Goal: Find specific page/section: Find specific page/section

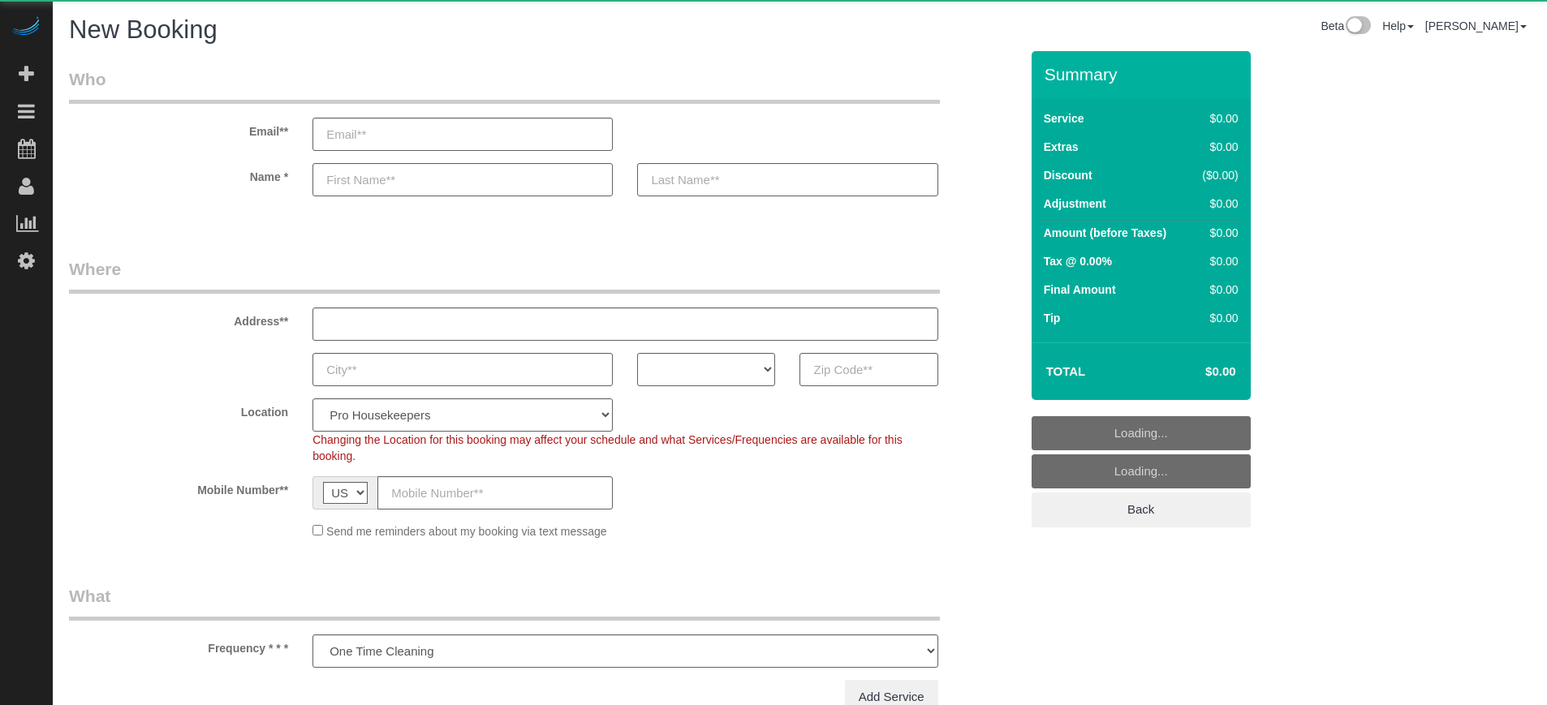
select select "number:9"
select select "4"
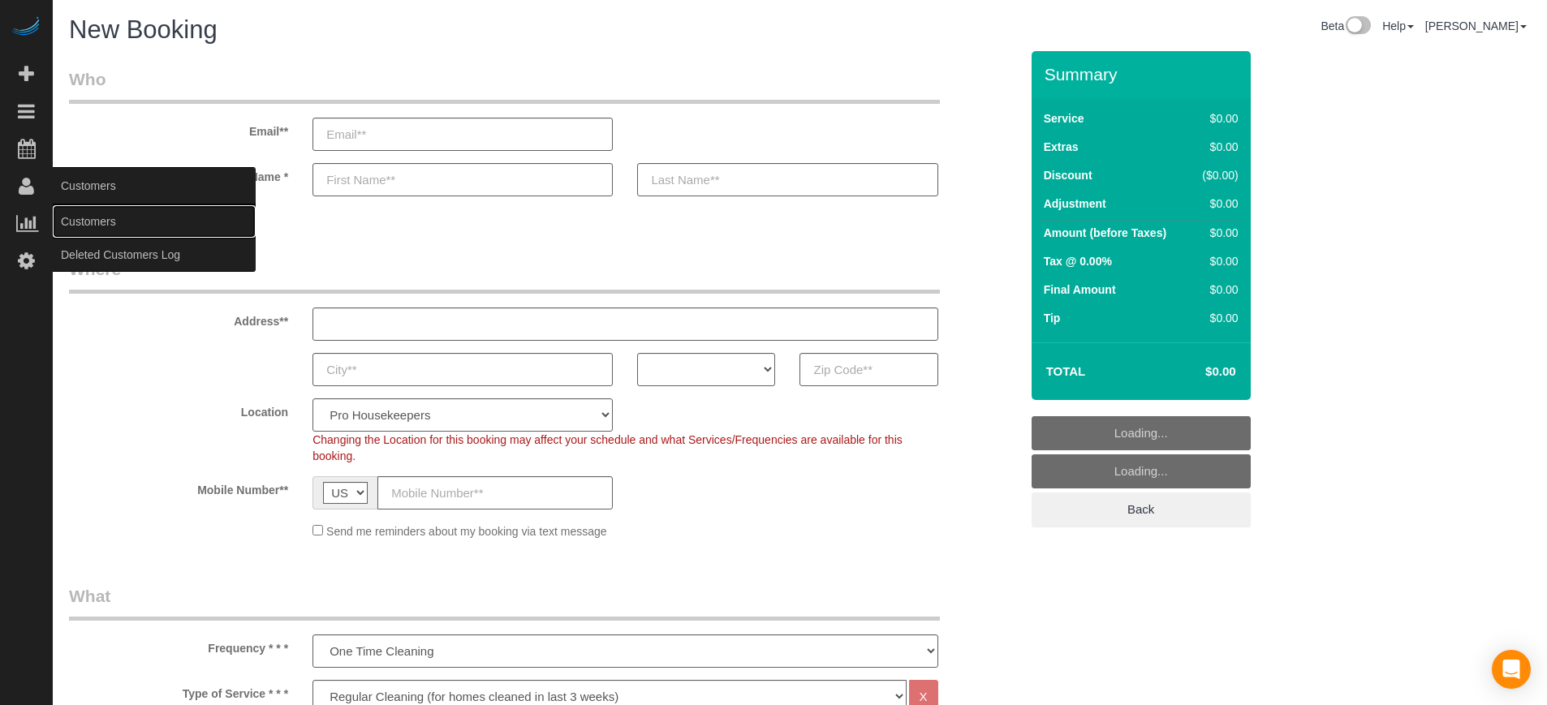
click at [92, 217] on link "Customers" at bounding box center [154, 221] width 203 height 32
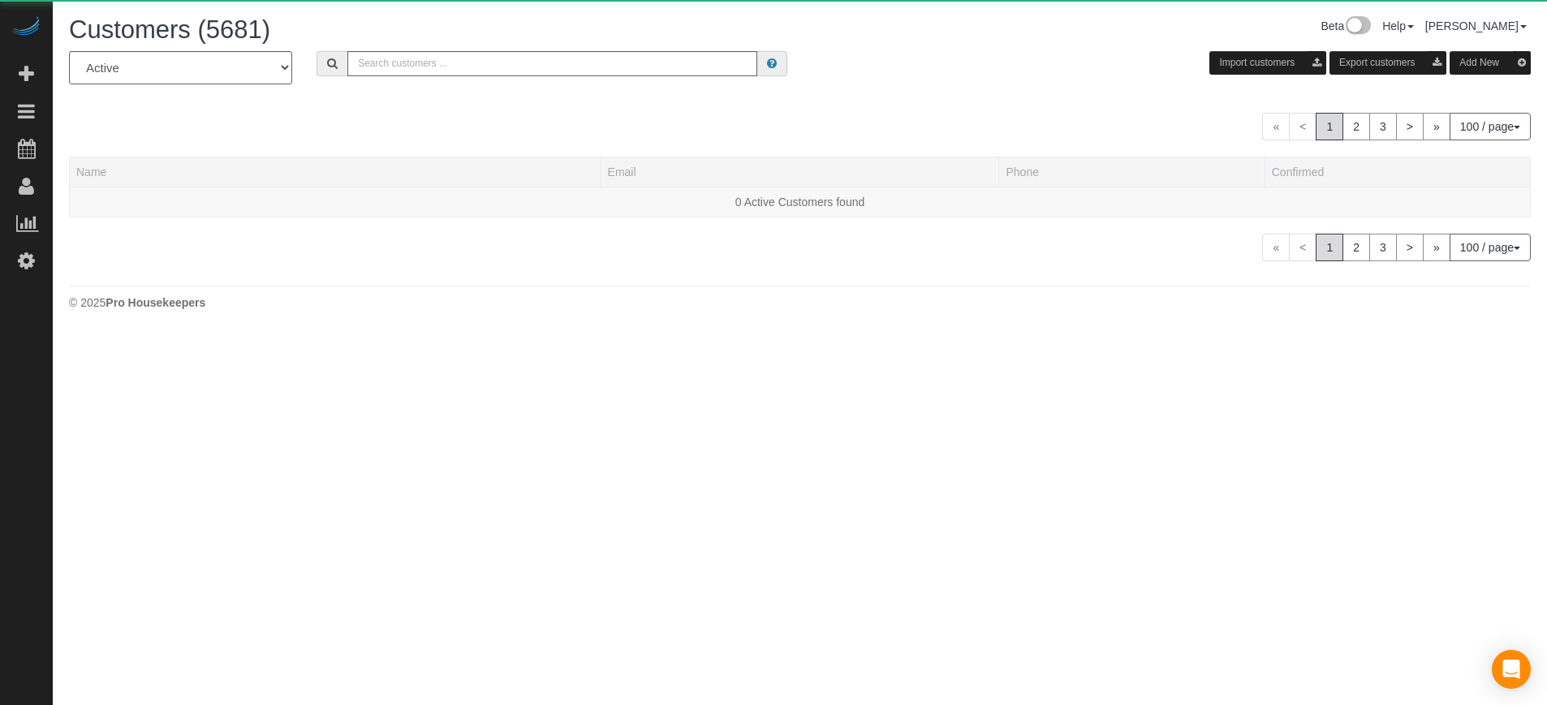
click at [510, 76] on div "All Active Archived Import customers Export customers Add New" at bounding box center [800, 73] width 1486 height 45
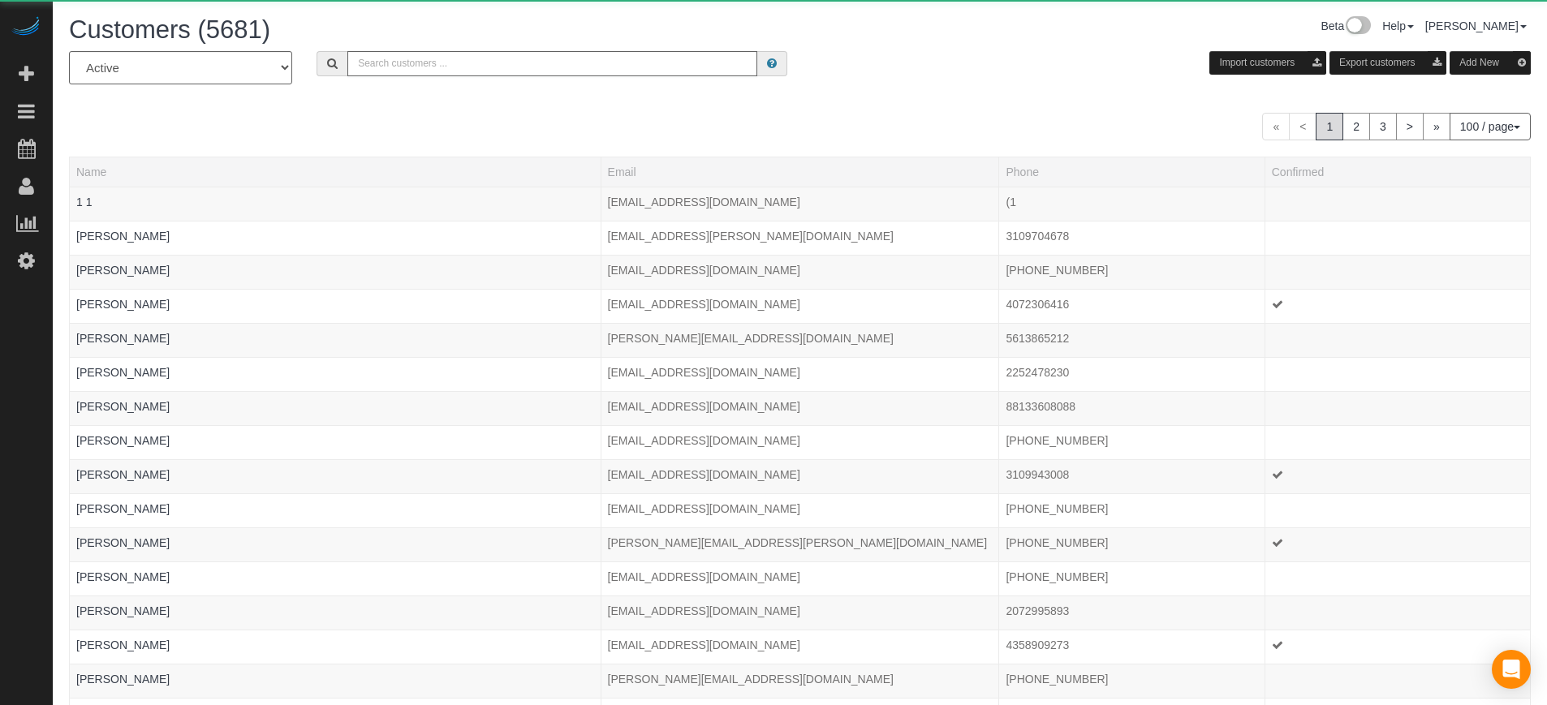
click at [498, 63] on input "text" at bounding box center [552, 63] width 410 height 25
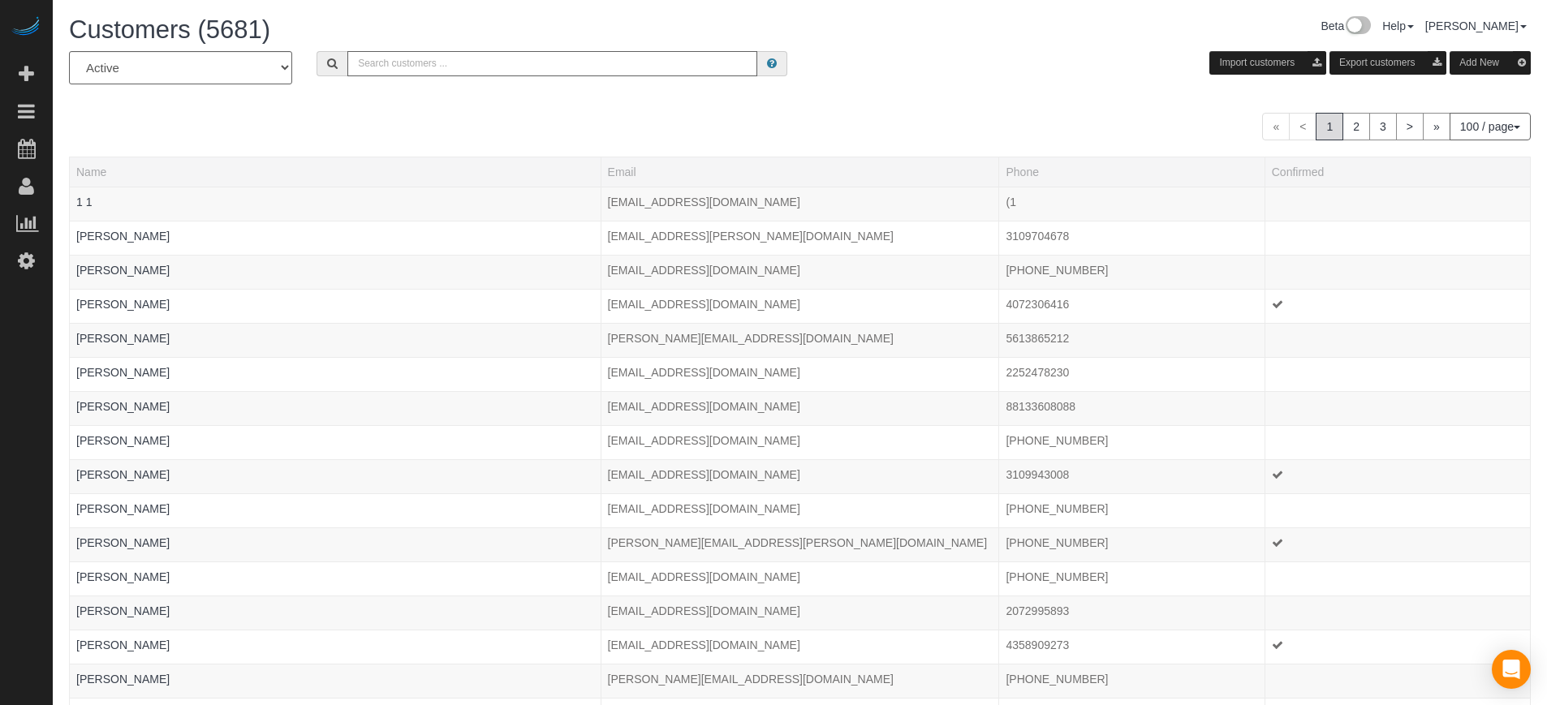
paste input "[PERSON_NAME]"
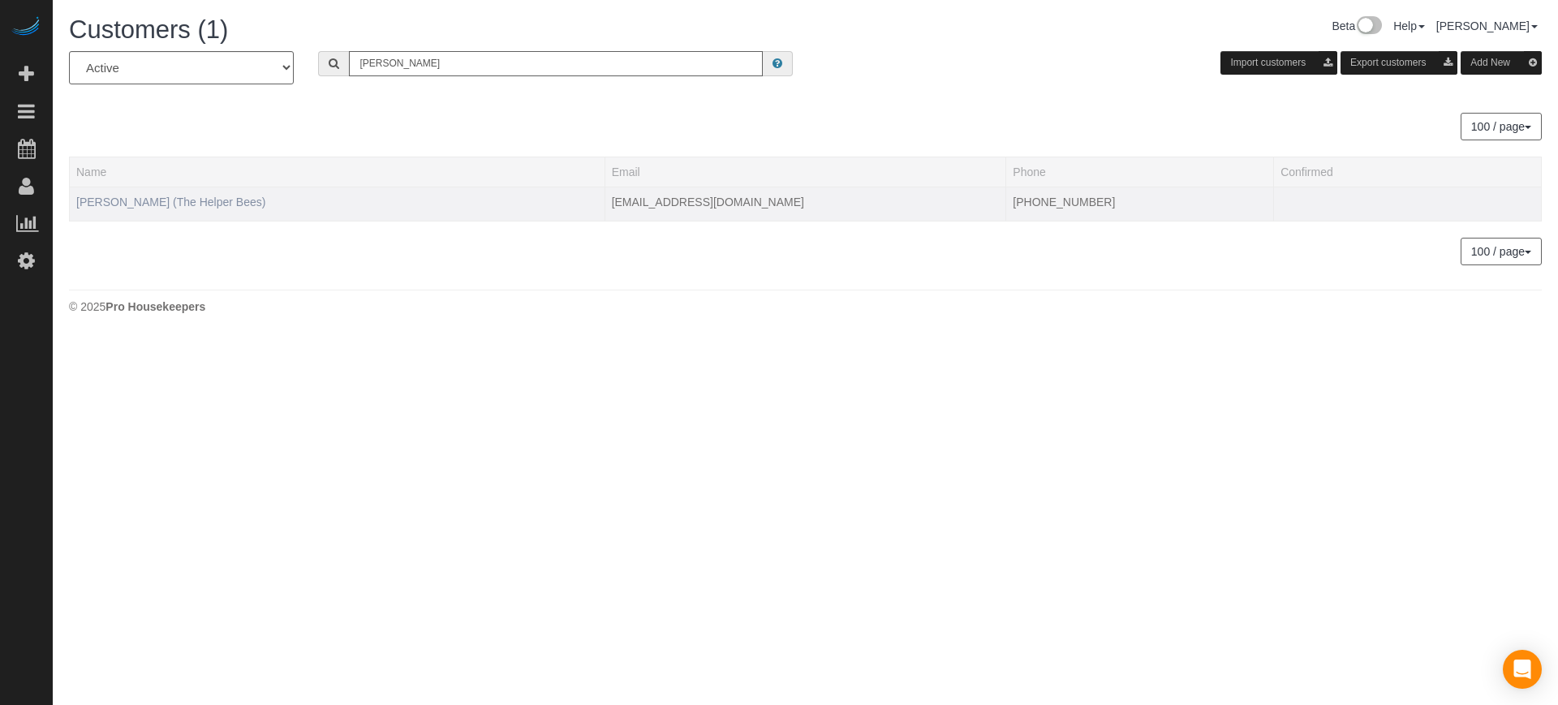
type input "[PERSON_NAME]"
click at [166, 200] on link "[PERSON_NAME] (The Helper Bees)" at bounding box center [170, 202] width 189 height 13
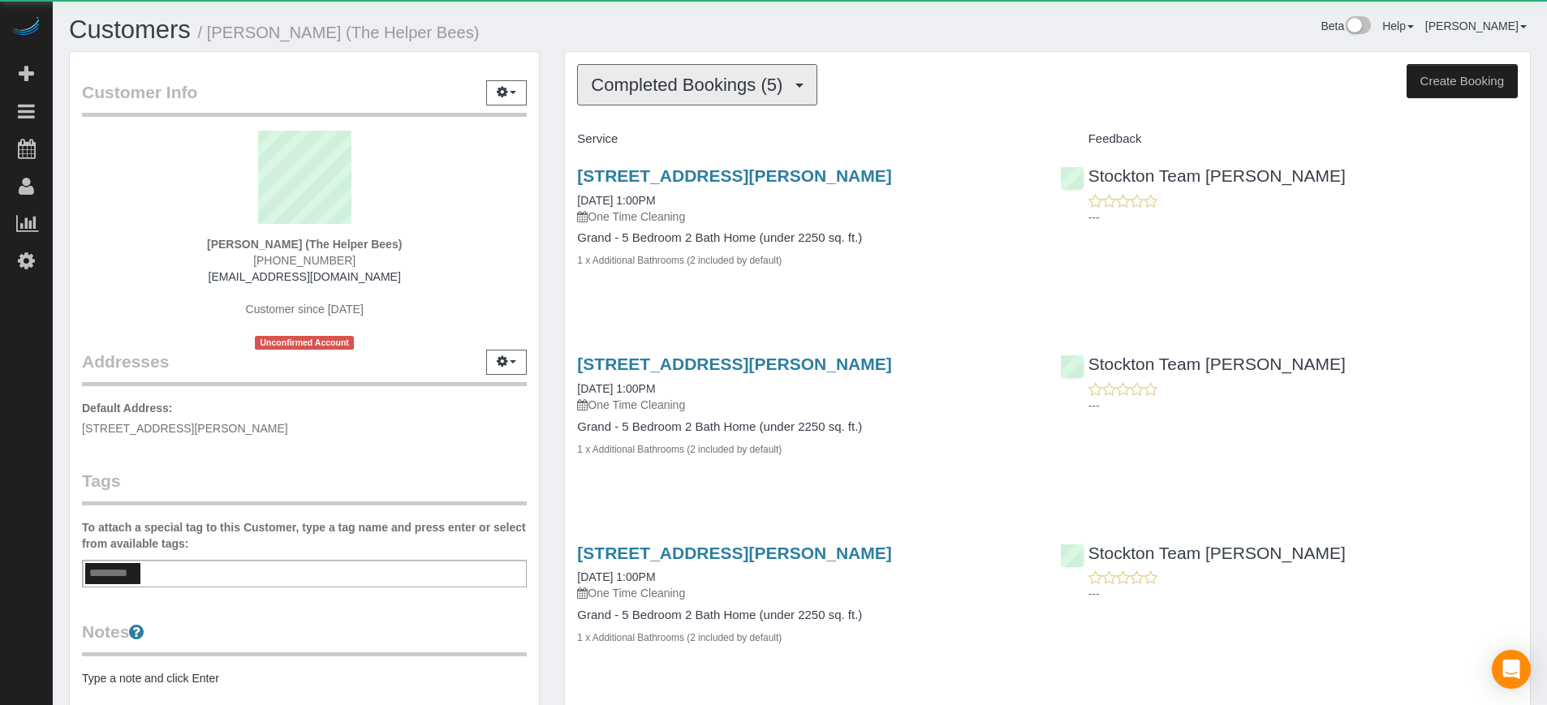
click at [683, 88] on span "Completed Bookings (5)" at bounding box center [691, 85] width 200 height 20
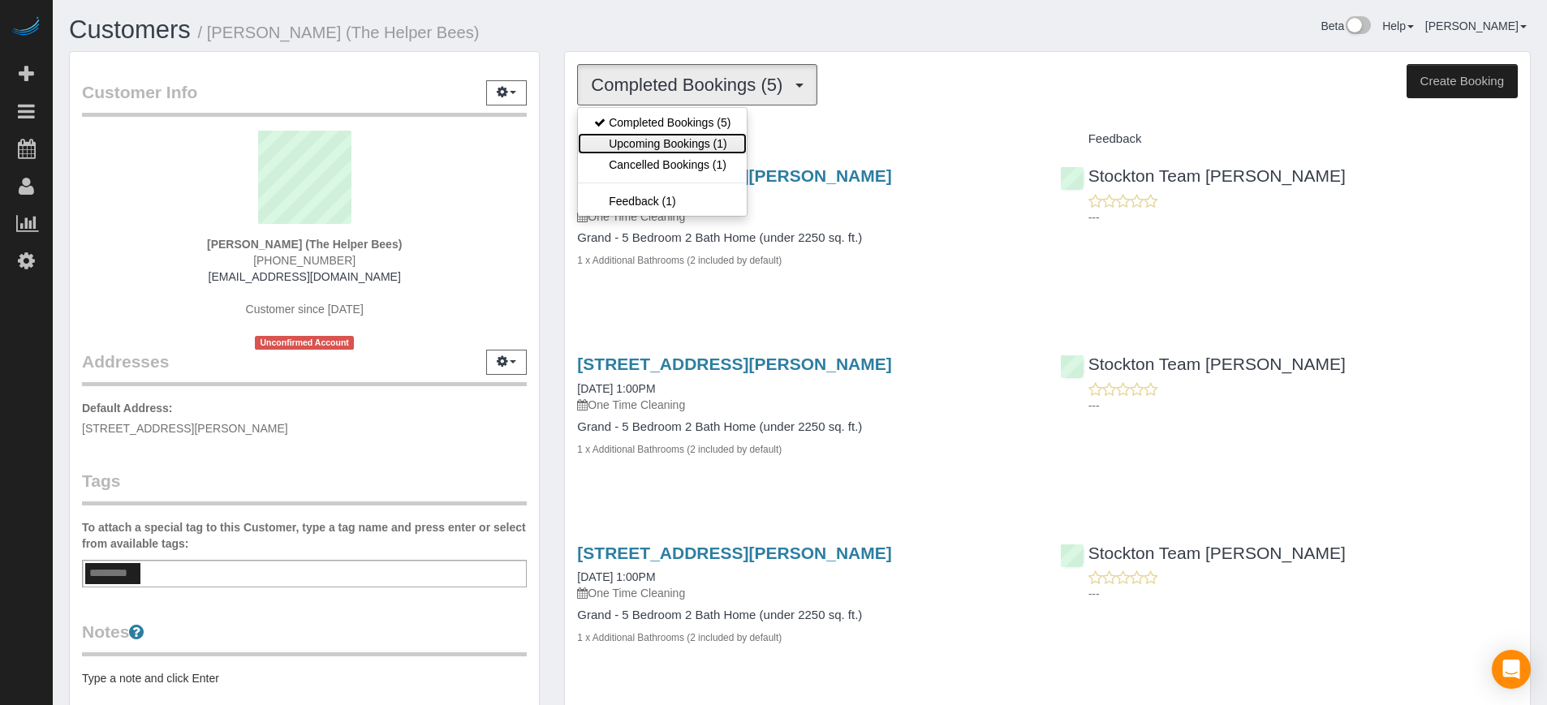
click at [643, 145] on link "Upcoming Bookings (1)" at bounding box center [662, 143] width 169 height 21
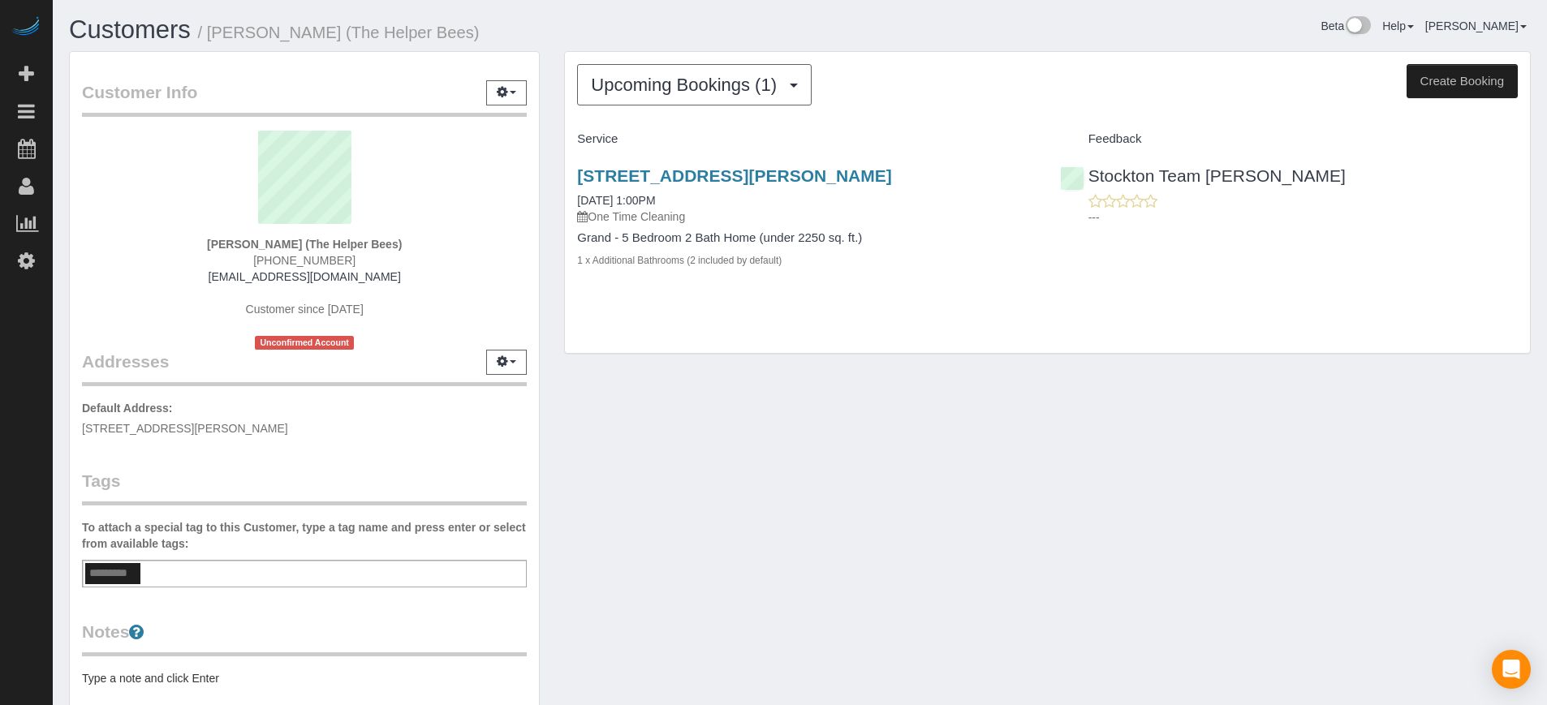
click at [554, 104] on div "Upcoming Bookings (1) Completed Bookings (5) Upcoming Bookings (1) Cancelled Bo…" at bounding box center [1047, 211] width 991 height 320
click at [670, 99] on button "Upcoming Bookings (1)" at bounding box center [694, 84] width 235 height 41
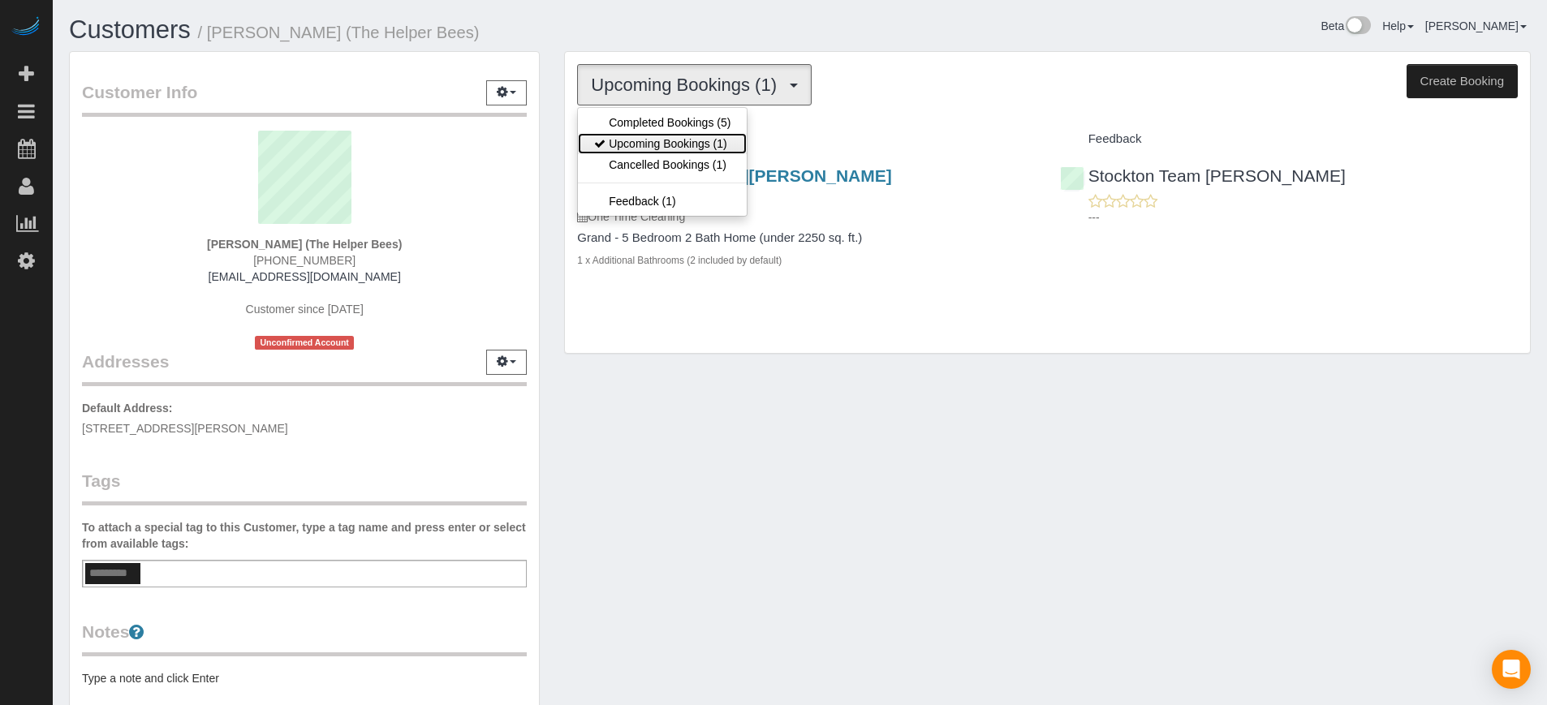
click at [678, 146] on link "Upcoming Bookings (1)" at bounding box center [662, 143] width 169 height 21
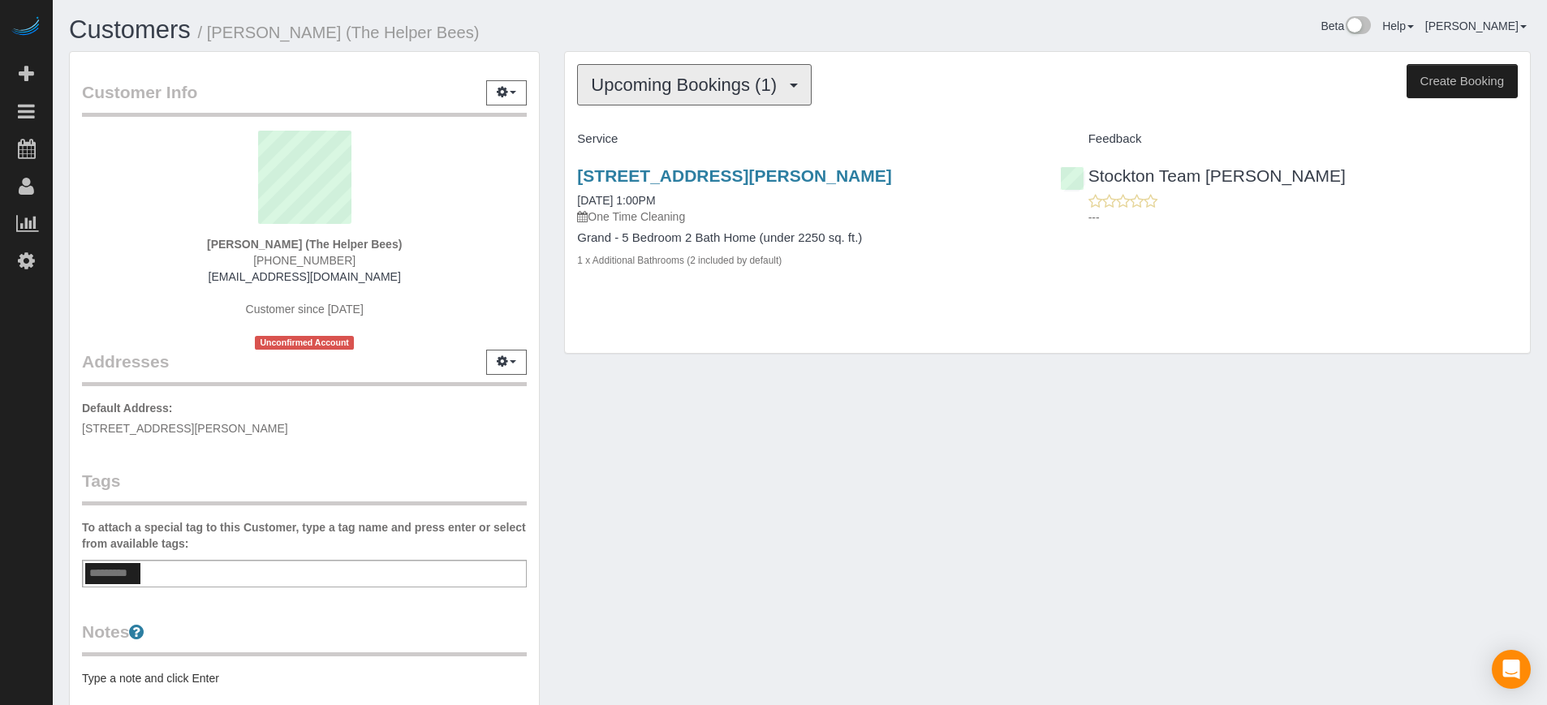
click at [731, 89] on span "Upcoming Bookings (1)" at bounding box center [688, 85] width 194 height 20
click at [734, 399] on div "Customer Info Edit Contact Info Send Message Email Preferences Special Sales Ta…" at bounding box center [800, 449] width 1486 height 796
click at [299, 270] on link "[EMAIL_ADDRESS][DOMAIN_NAME]" at bounding box center [305, 276] width 192 height 13
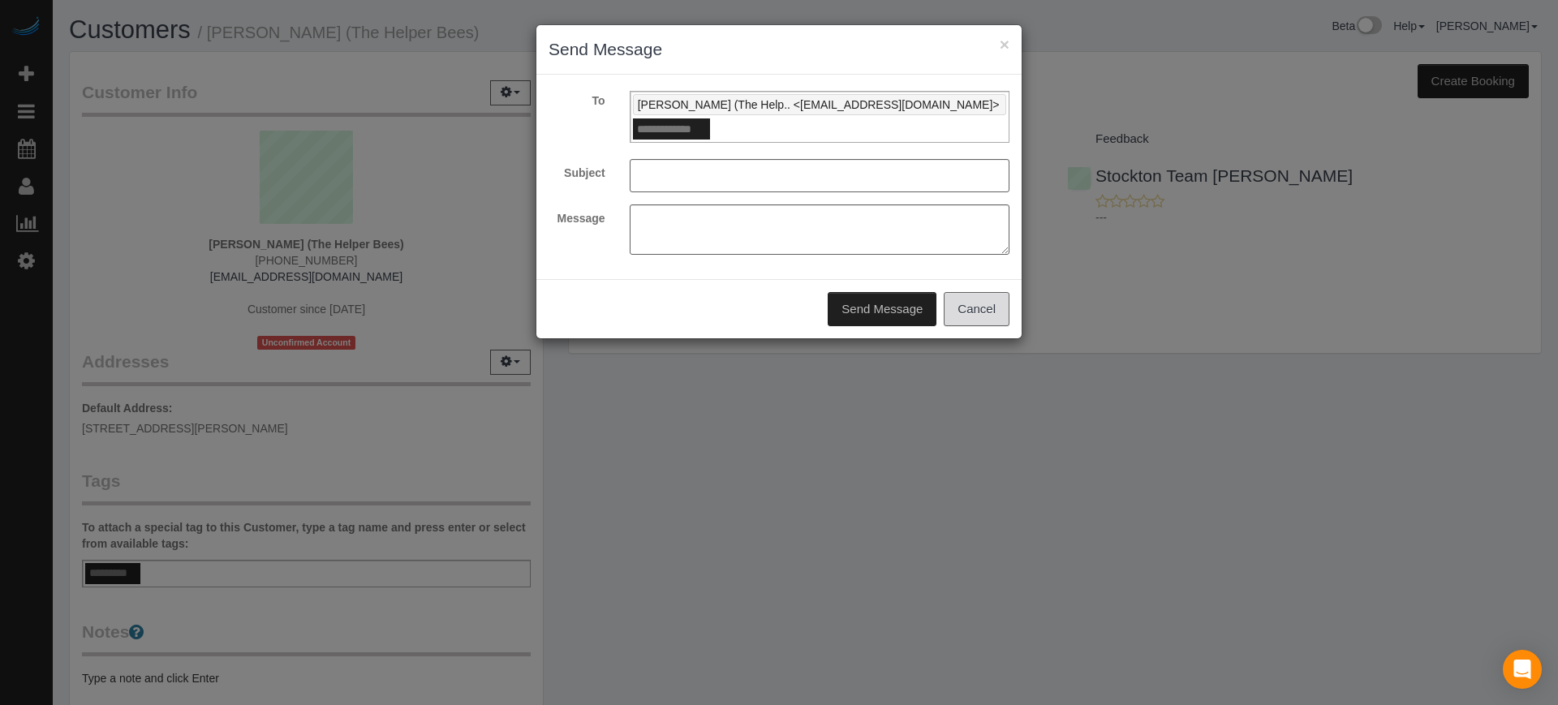
click at [981, 299] on button "Cancel" at bounding box center [977, 309] width 66 height 34
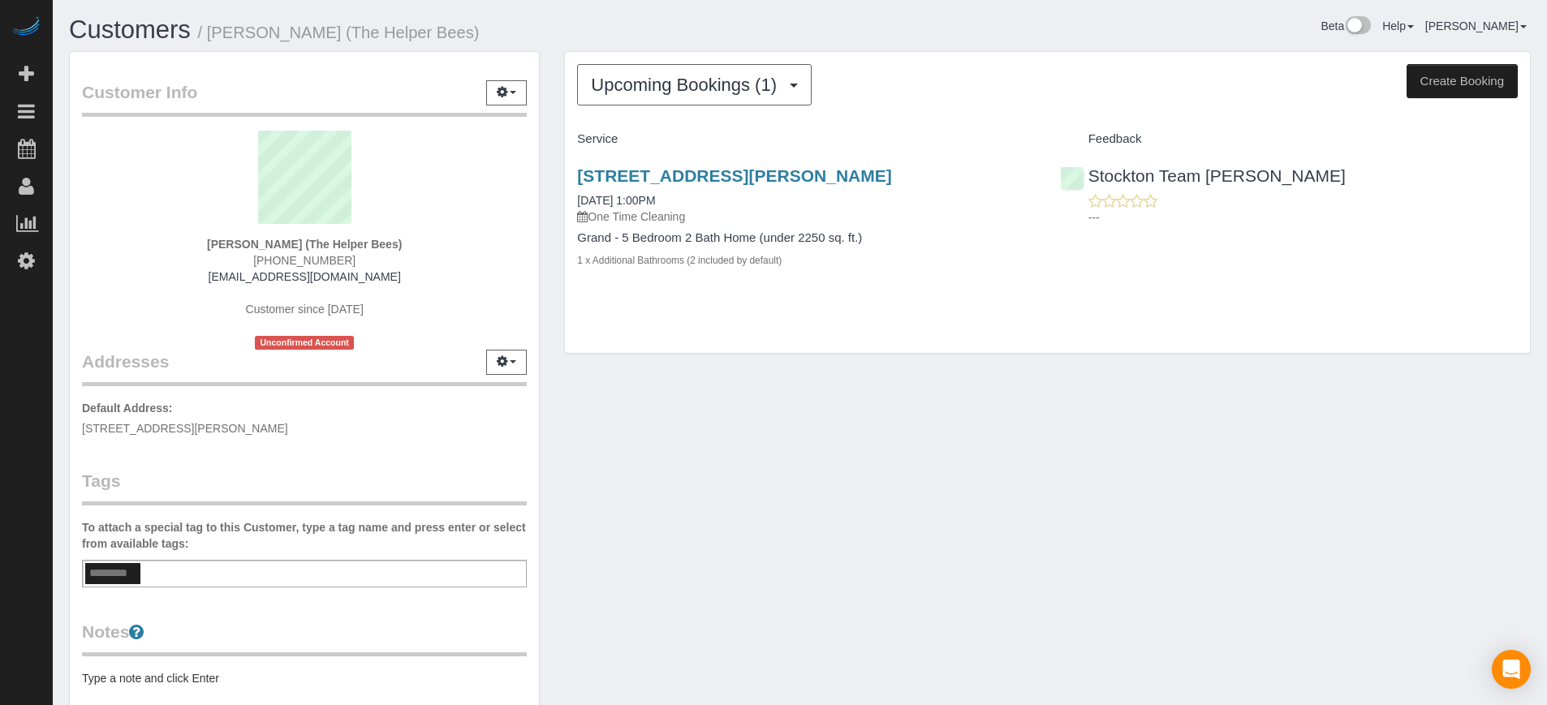
click at [318, 254] on span "[PHONE_NUMBER]" at bounding box center [304, 260] width 102 height 13
copy div "[PHONE_NUMBER]"
click at [1514, 308] on div "Upcoming Bookings (1) Completed Bookings (5) Upcoming Bookings (1) Cancelled Bo…" at bounding box center [1047, 203] width 965 height 302
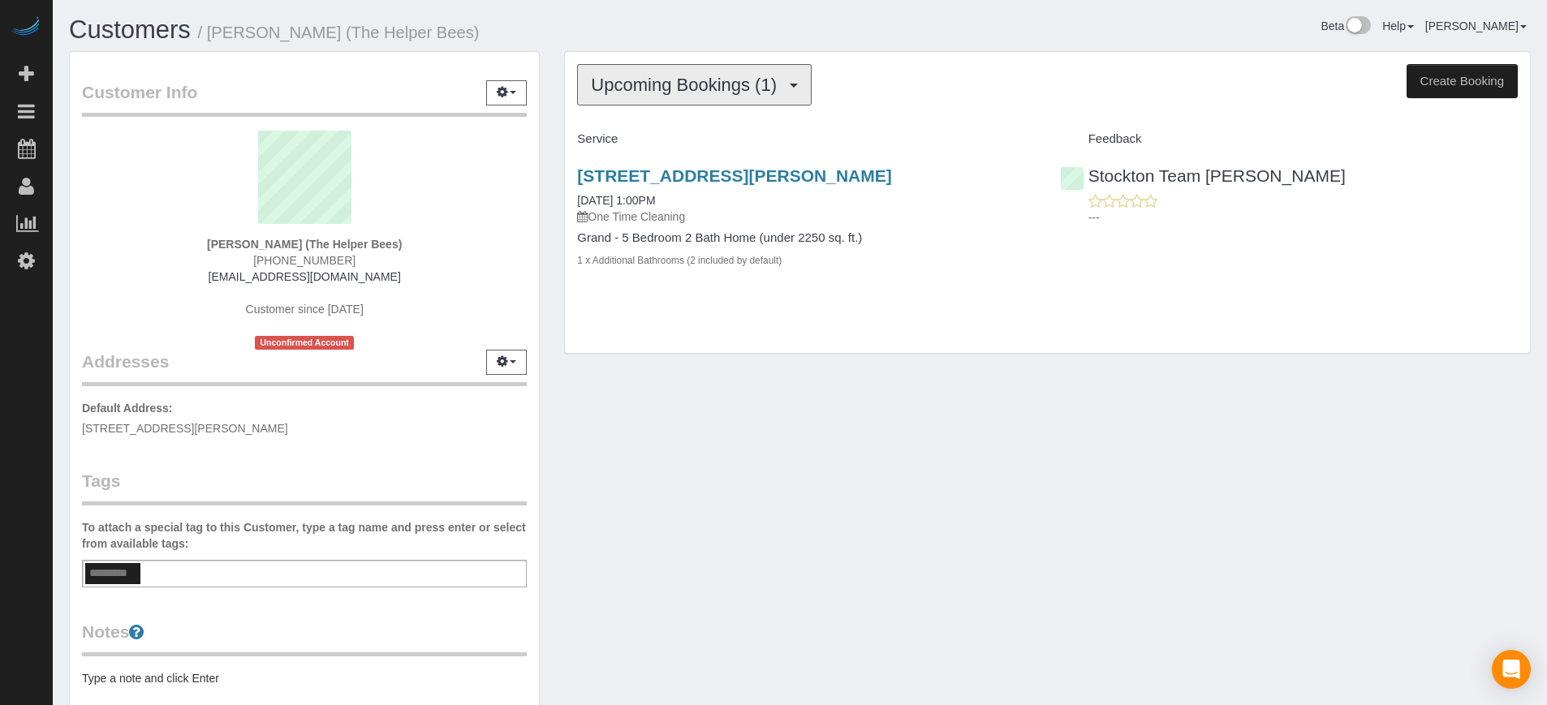
click at [690, 83] on span "Upcoming Bookings (1)" at bounding box center [688, 85] width 194 height 20
click at [728, 82] on span "Upcoming Bookings (1)" at bounding box center [688, 85] width 194 height 20
click at [733, 95] on button "Upcoming Bookings (1)" at bounding box center [694, 84] width 235 height 41
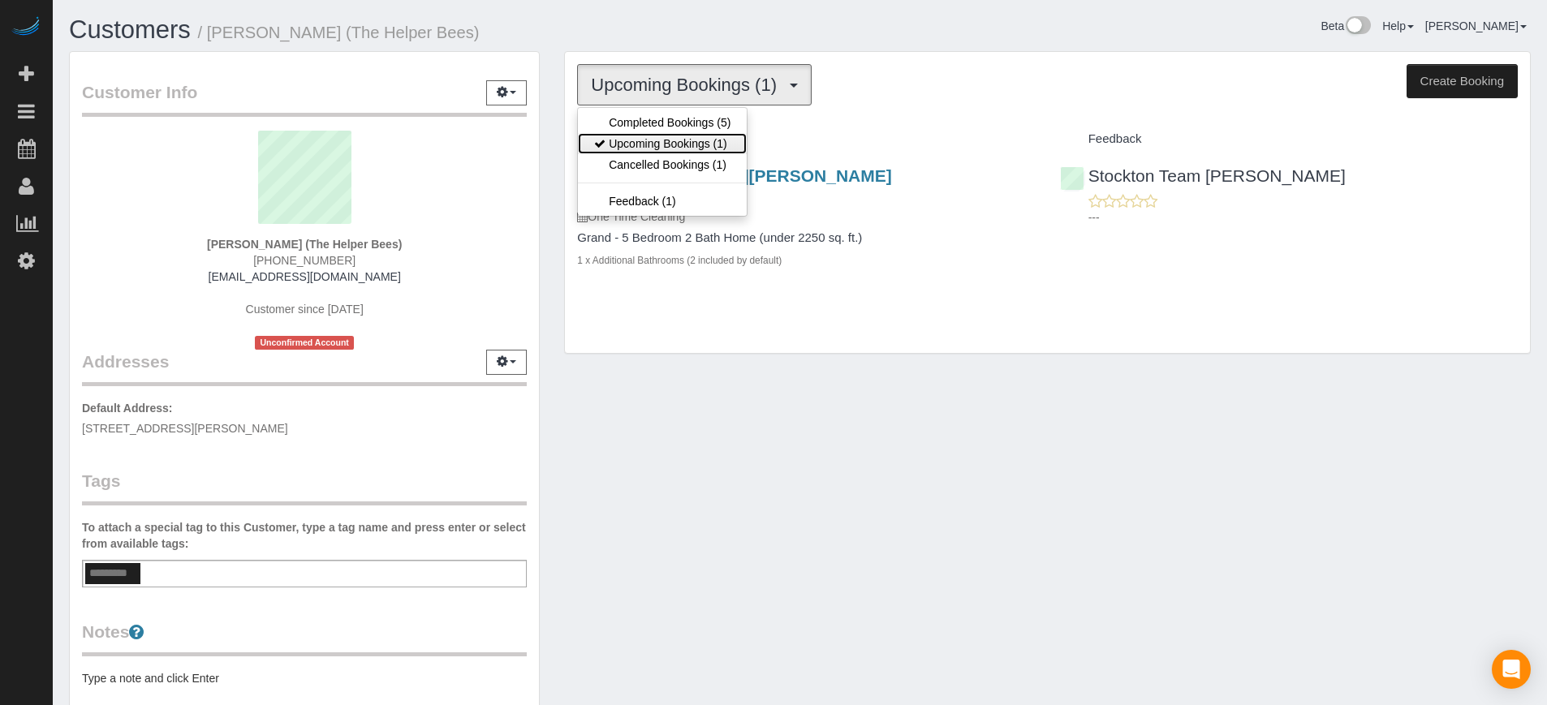
click at [706, 141] on link "Upcoming Bookings (1)" at bounding box center [662, 143] width 169 height 21
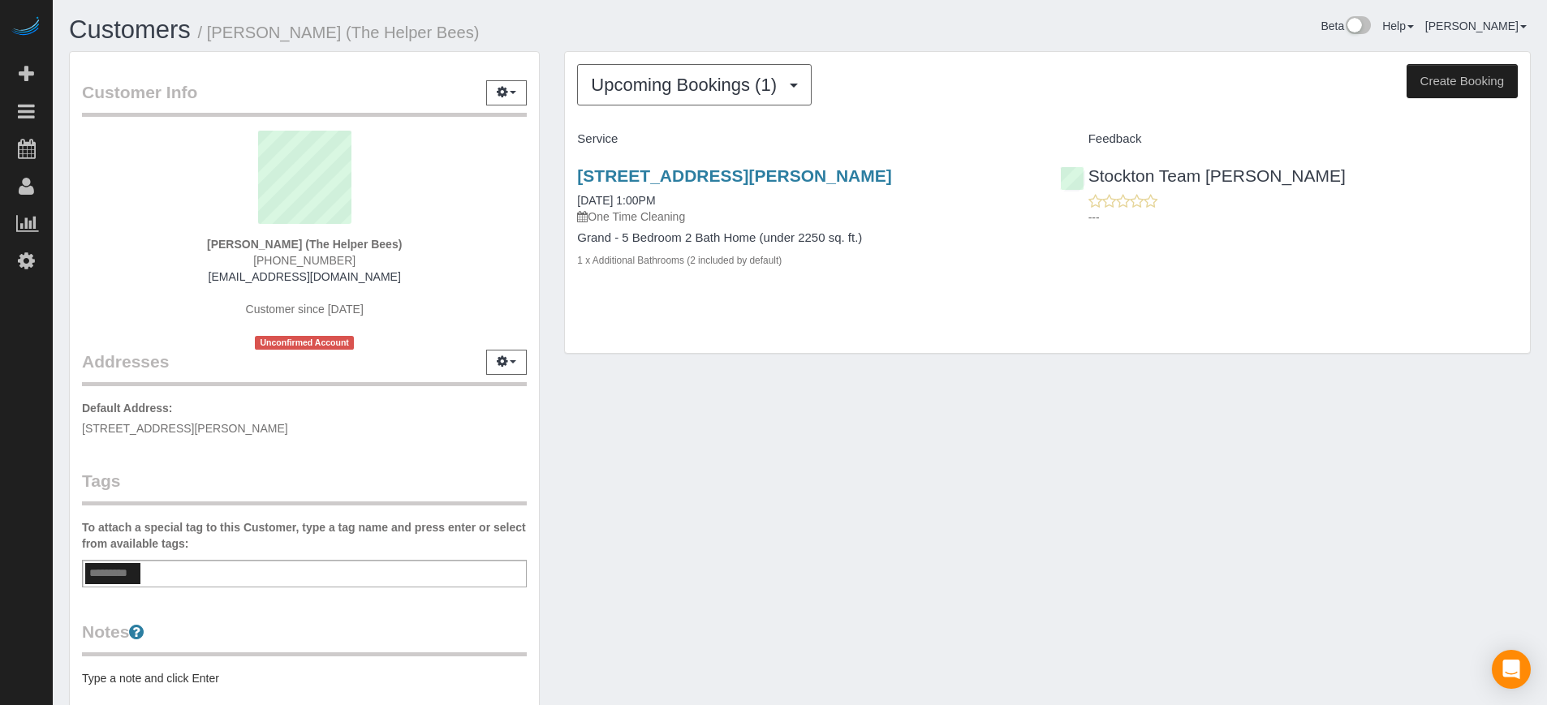
click at [722, 367] on div "Upcoming Bookings (1) Completed Bookings (5) Upcoming Bookings (1) Cancelled Bo…" at bounding box center [1047, 211] width 991 height 320
click at [721, 61] on div "Upcoming Bookings (1) Completed Bookings (5) Upcoming Bookings (1) Cancelled Bo…" at bounding box center [1047, 203] width 965 height 302
click at [721, 91] on span "Upcoming Bookings (1)" at bounding box center [688, 85] width 194 height 20
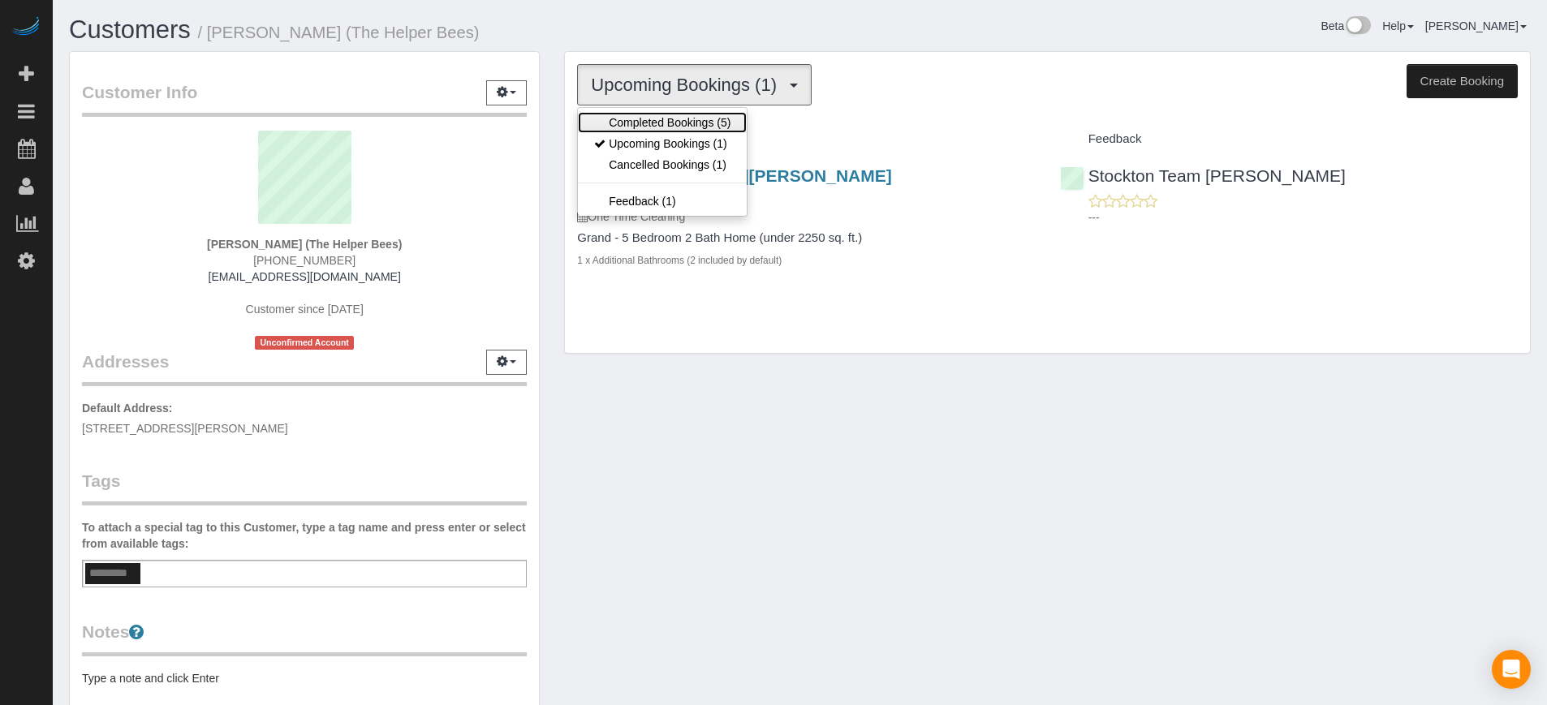
click at [685, 123] on link "Completed Bookings (5)" at bounding box center [662, 122] width 169 height 21
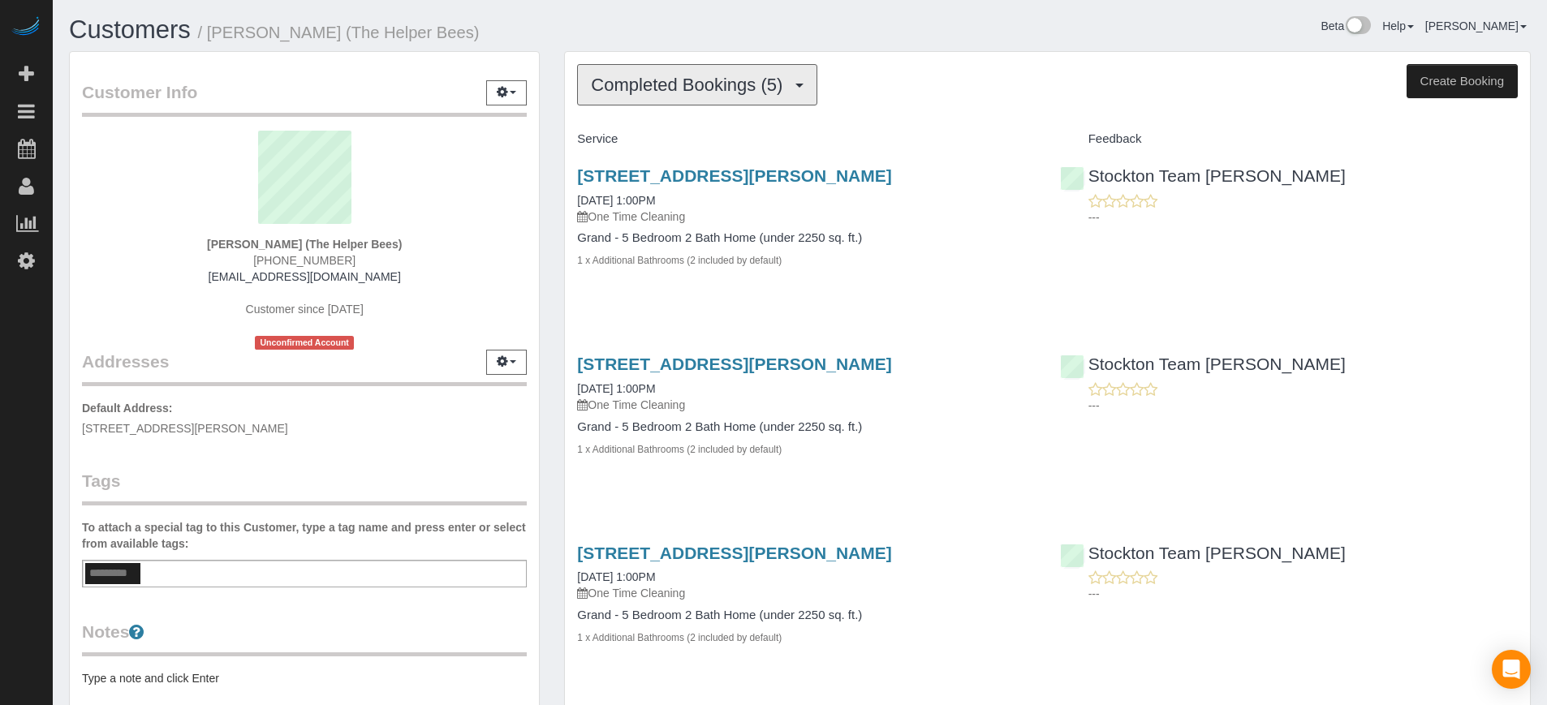
click at [713, 92] on span "Completed Bookings (5)" at bounding box center [691, 85] width 200 height 20
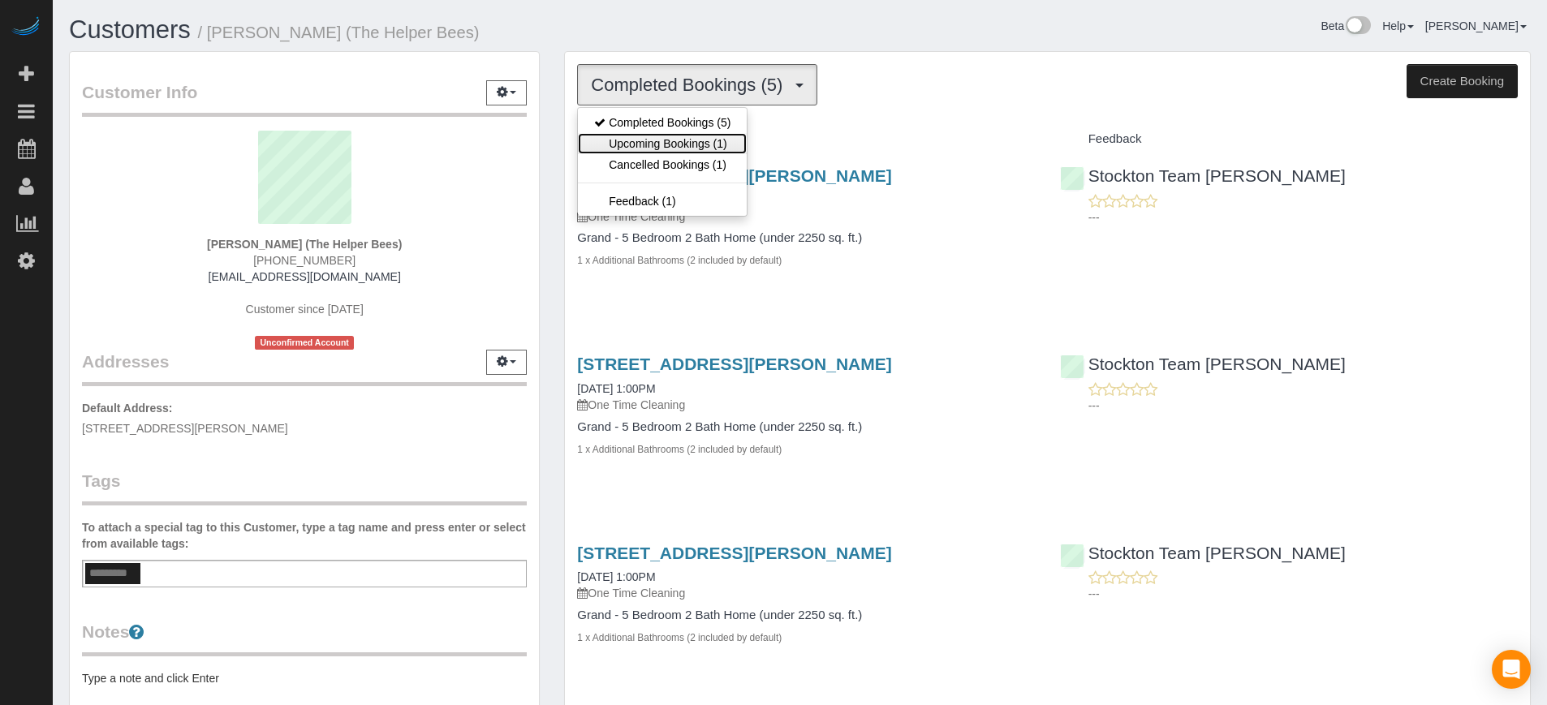
click at [698, 145] on link "Upcoming Bookings (1)" at bounding box center [662, 143] width 169 height 21
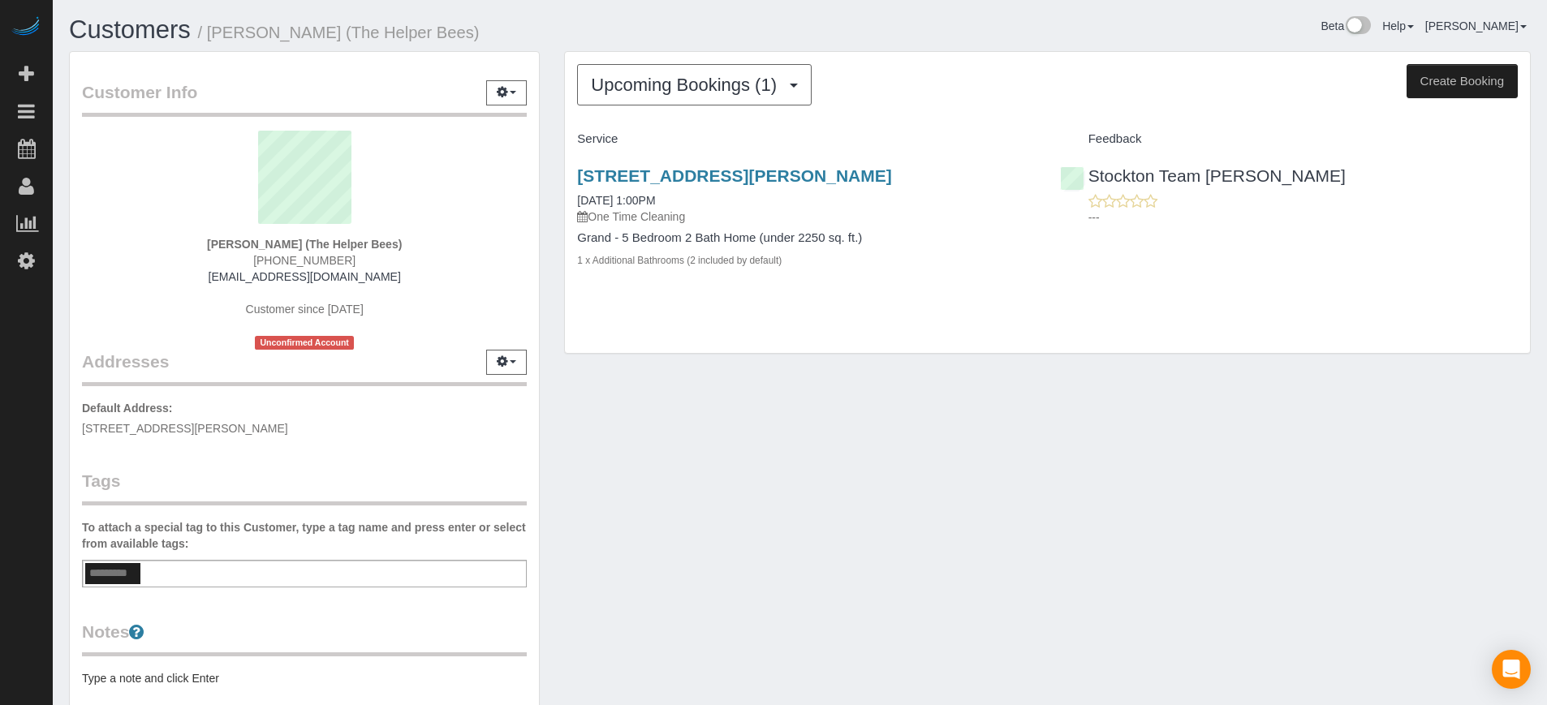
click at [104, 257] on div "[PERSON_NAME] (The Helper Bees) [PHONE_NUMBER] [EMAIL_ADDRESS][DOMAIN_NAME] Cus…" at bounding box center [304, 240] width 445 height 219
click at [243, 246] on strong "[PERSON_NAME] (The Helper Bees)" at bounding box center [304, 244] width 195 height 13
copy strong "Zubeda"
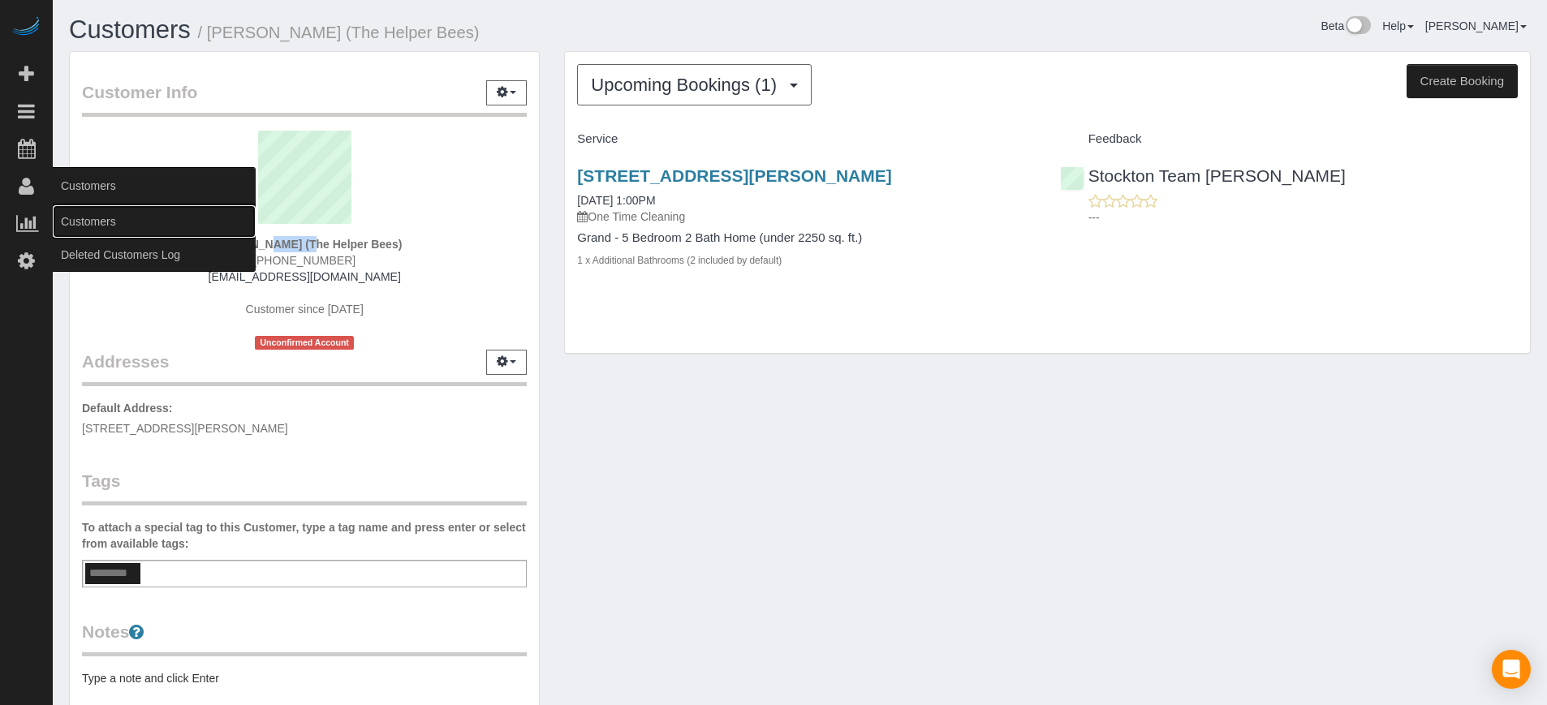
click at [92, 211] on link "Customers" at bounding box center [154, 221] width 203 height 32
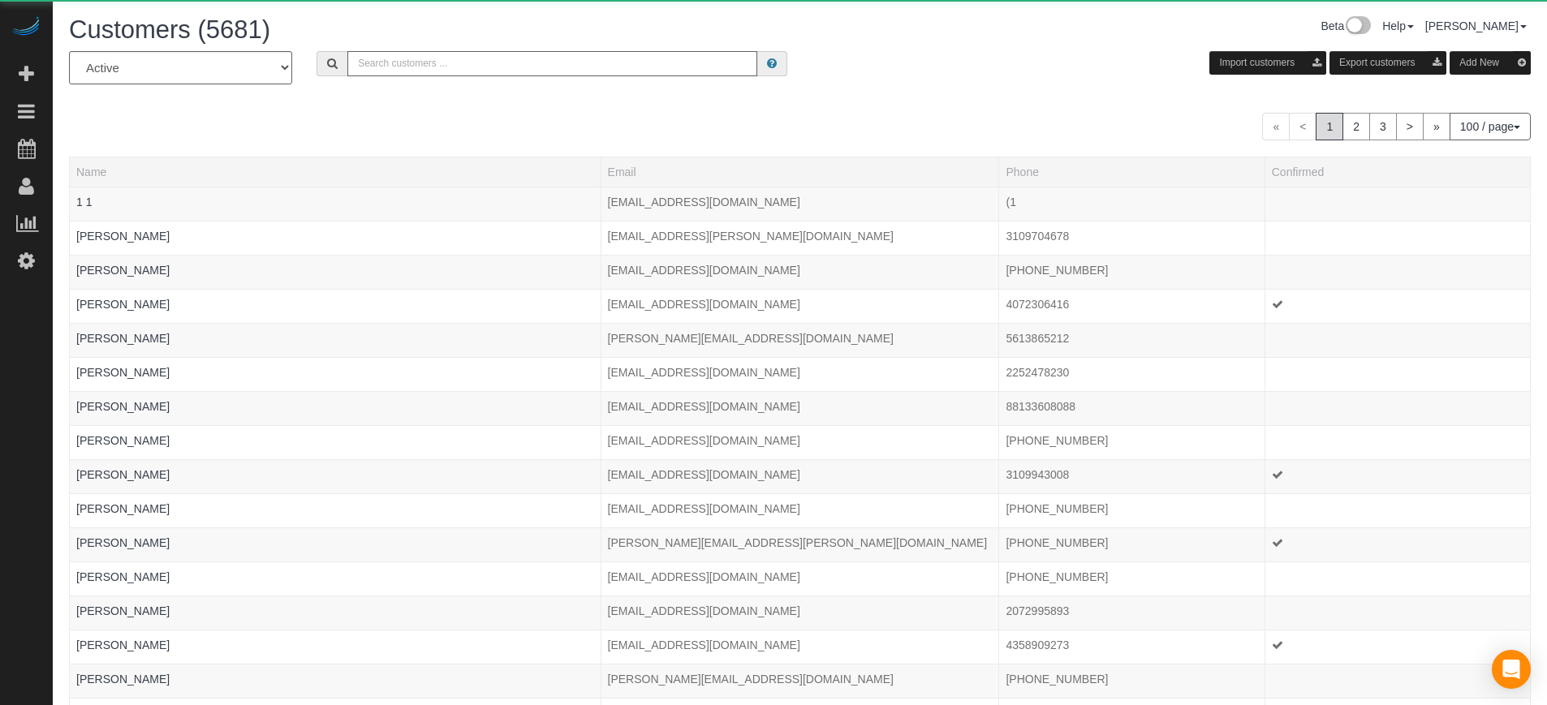
click at [454, 63] on input "text" at bounding box center [552, 63] width 410 height 25
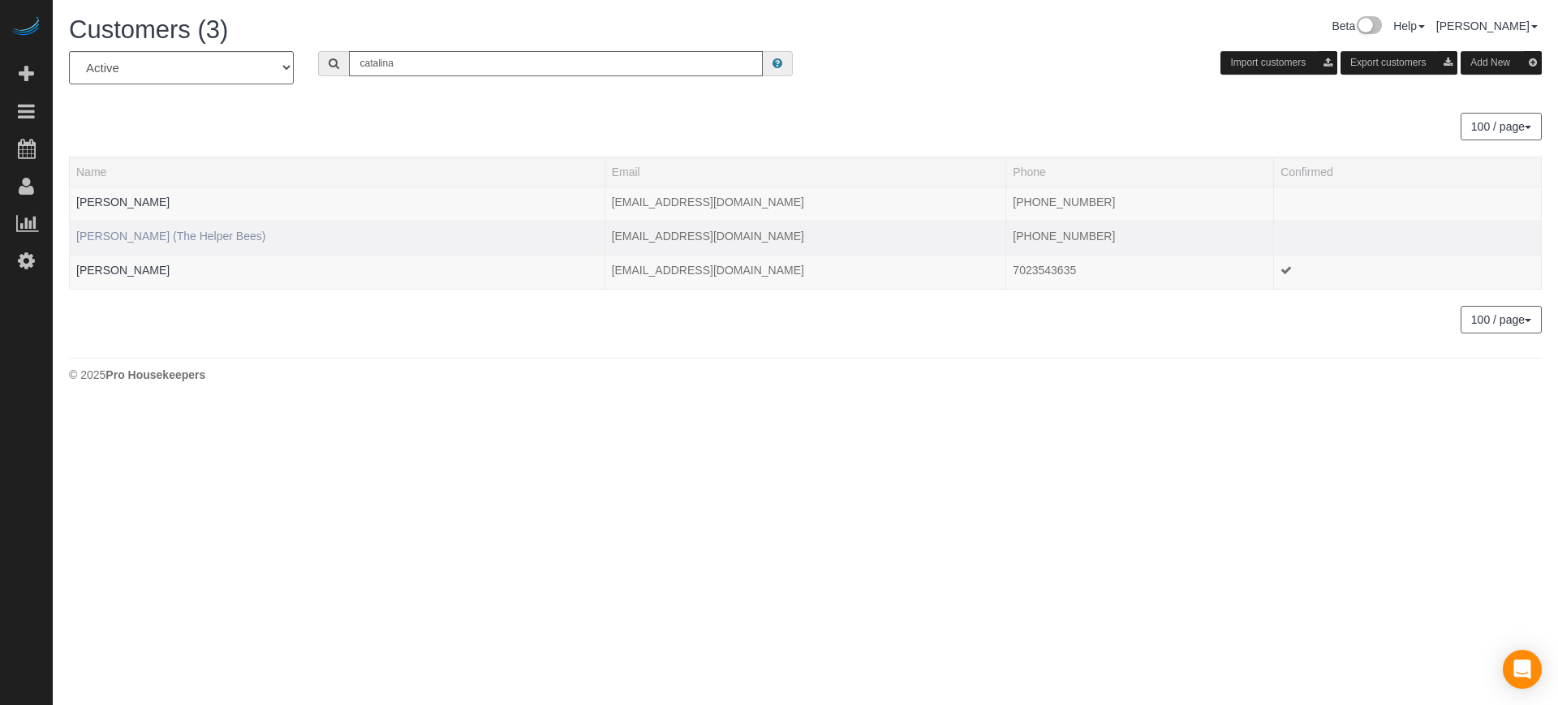
type input "catalina"
click at [147, 233] on link "[PERSON_NAME] (The Helper Bees)" at bounding box center [170, 236] width 189 height 13
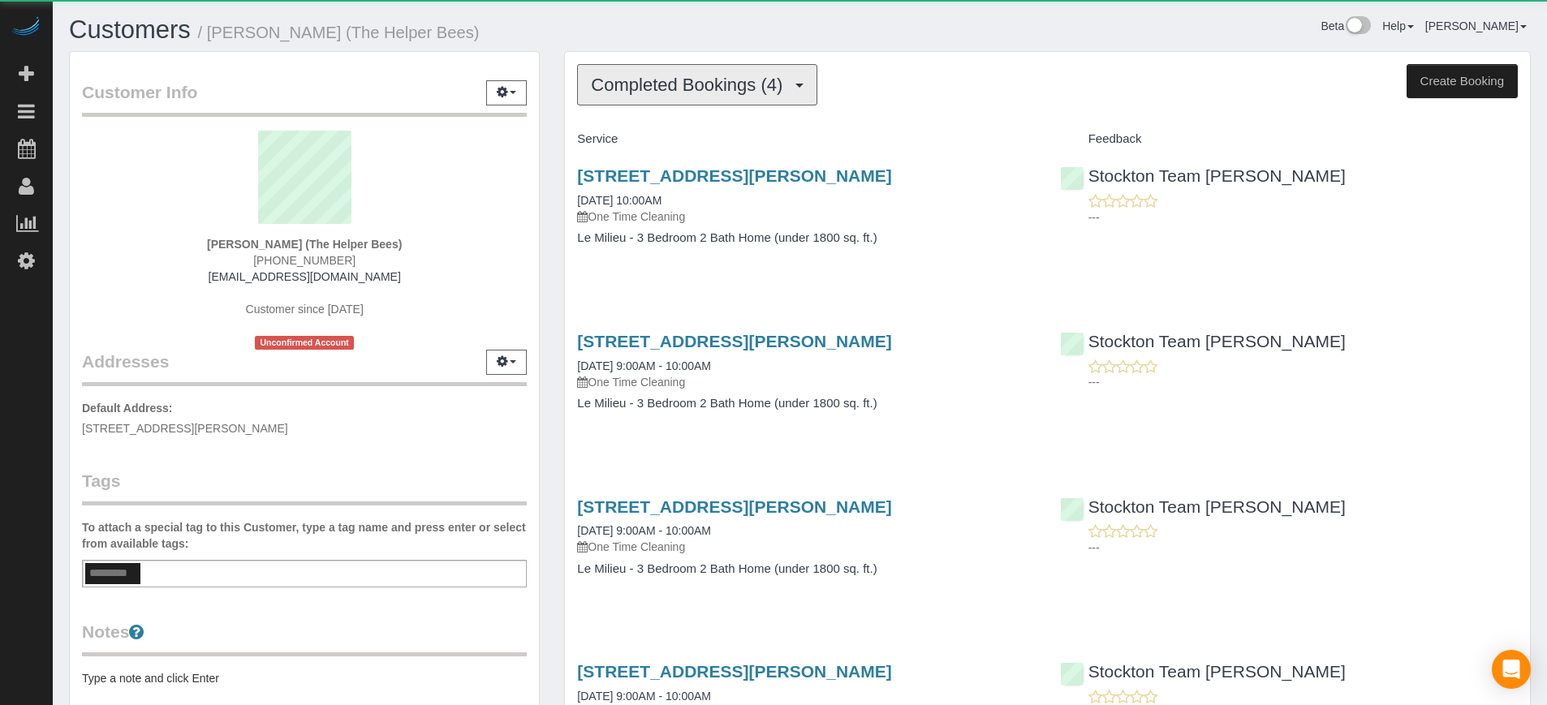
click at [627, 82] on span "Completed Bookings (4)" at bounding box center [691, 85] width 200 height 20
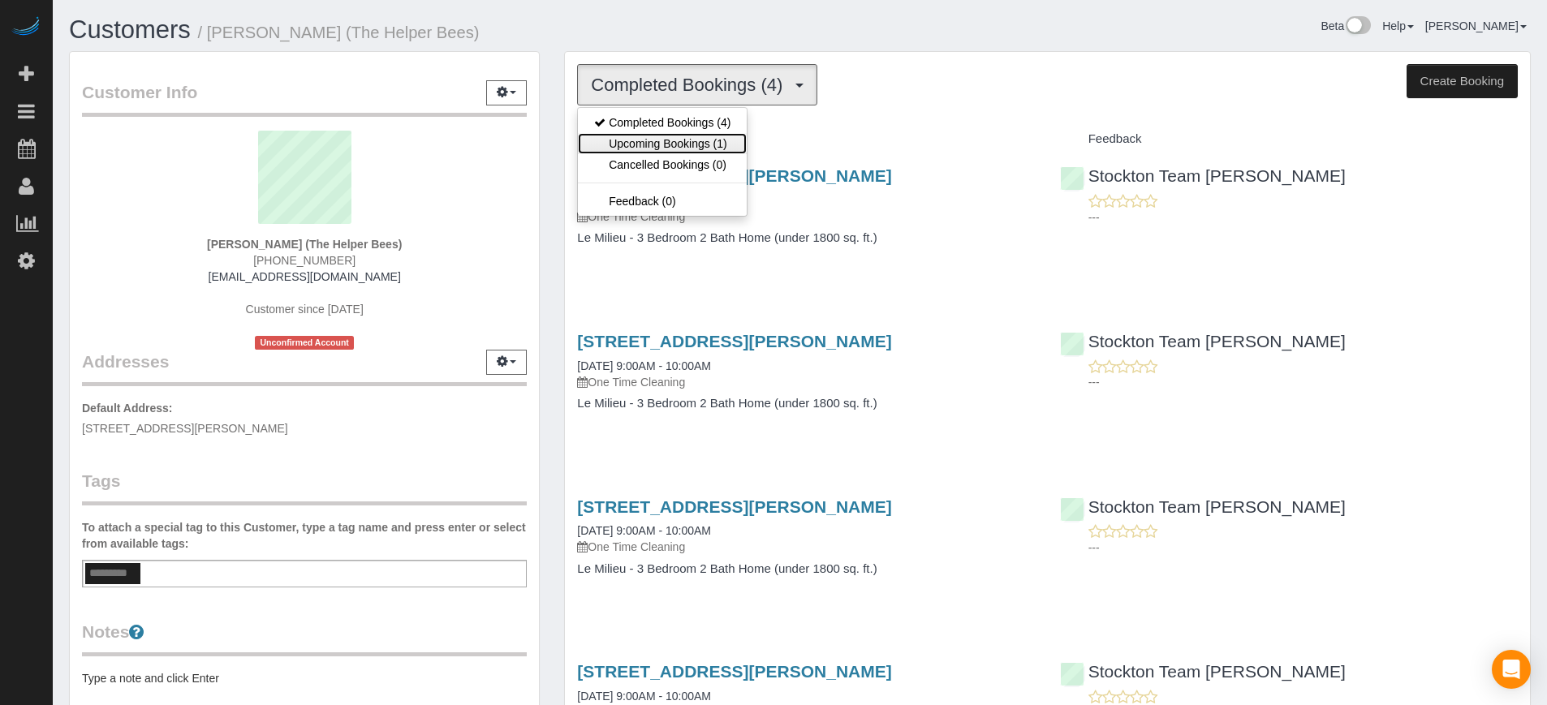
click at [685, 141] on link "Upcoming Bookings (1)" at bounding box center [662, 143] width 169 height 21
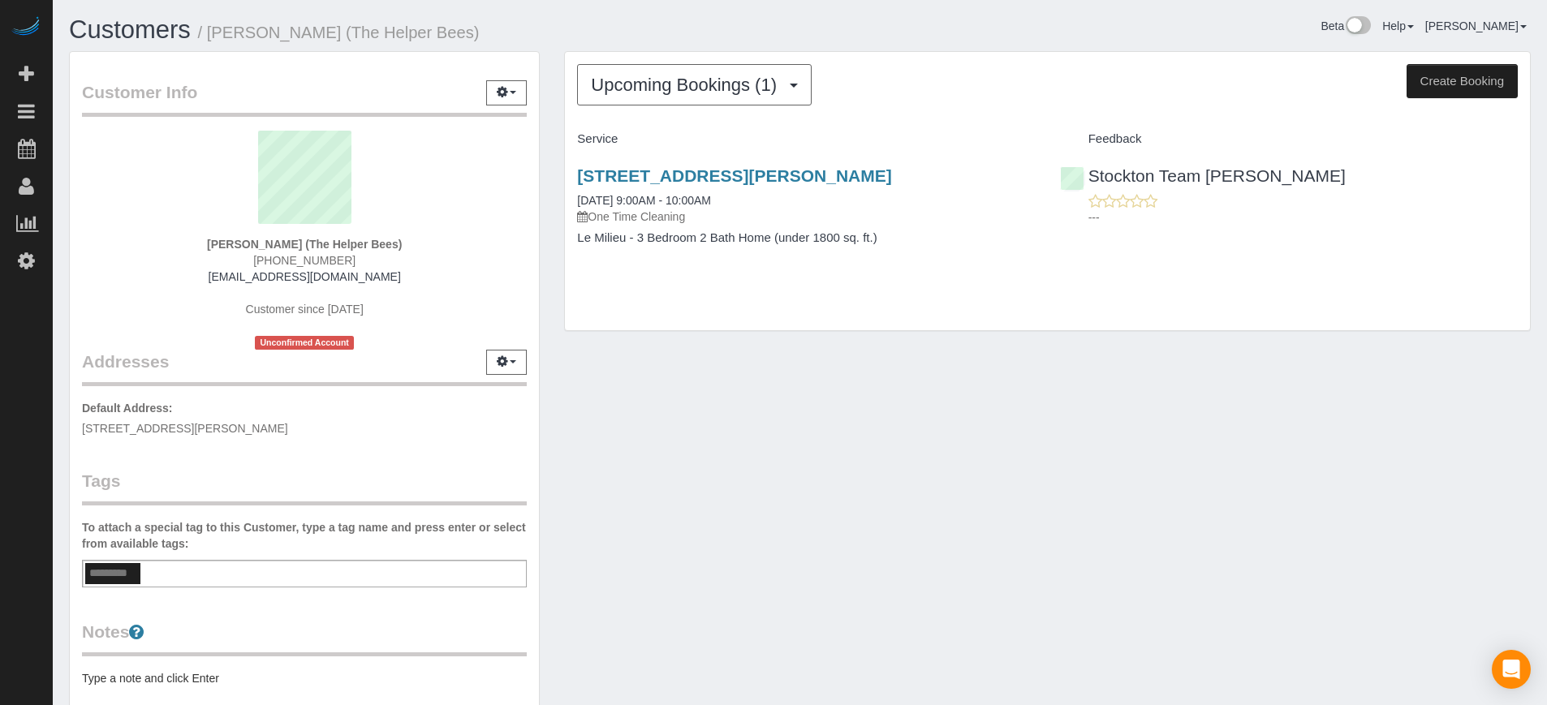
click at [872, 492] on div "Customer Info Edit Contact Info Send Message Email Preferences Special Sales Ta…" at bounding box center [800, 449] width 1486 height 796
drag, startPoint x: 932, startPoint y: 498, endPoint x: 901, endPoint y: 407, distance: 96.0
drag, startPoint x: 901, startPoint y: 407, endPoint x: 624, endPoint y: 463, distance: 282.5
click at [624, 463] on div "Customer Info Edit Contact Info Send Message Email Preferences Special Sales Ta…" at bounding box center [800, 449] width 1486 height 796
